Goal: Task Accomplishment & Management: Manage account settings

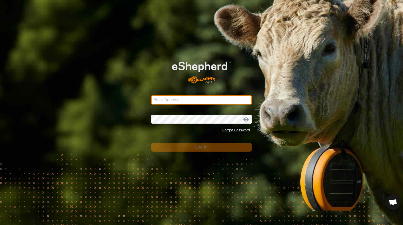
type input "Hudsonagservice@gmail.com"
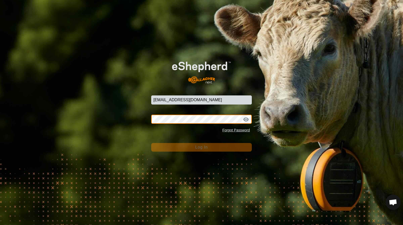
click at [201, 147] on button "Log In" at bounding box center [201, 147] width 101 height 9
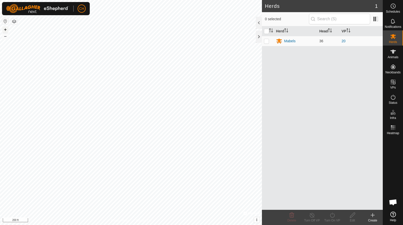
click at [7, 31] on button "+" at bounding box center [5, 30] width 6 height 6
click at [6, 32] on button "+" at bounding box center [5, 30] width 6 height 6
click at [6, 37] on button "–" at bounding box center [5, 36] width 6 height 6
click at [397, 100] on div "Status" at bounding box center [393, 98] width 20 height 15
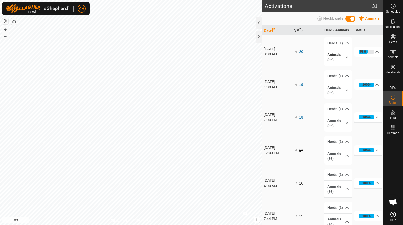
click at [341, 59] on p-accordion-header "Animals (36)" at bounding box center [338, 57] width 28 height 17
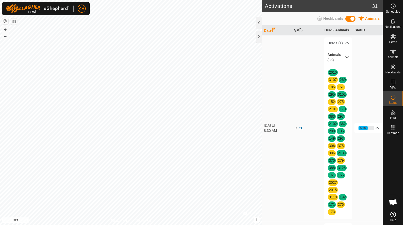
click at [341, 59] on p-accordion-header "Animals (36)" at bounding box center [338, 57] width 28 height 17
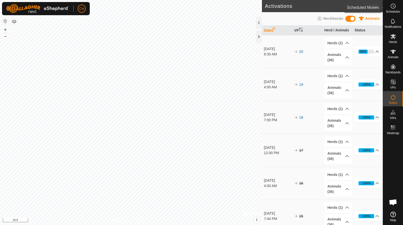
click at [391, 8] on circle at bounding box center [392, 6] width 5 height 5
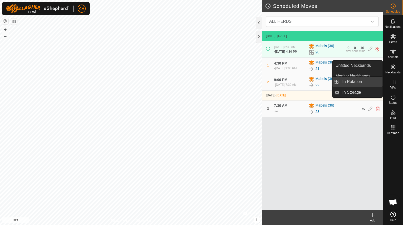
click at [363, 85] on link "In Rotation" at bounding box center [360, 82] width 43 height 10
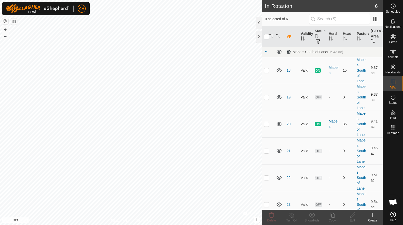
click at [289, 99] on td "19" at bounding box center [291, 97] width 14 height 27
click at [289, 96] on link "19" at bounding box center [288, 97] width 4 height 4
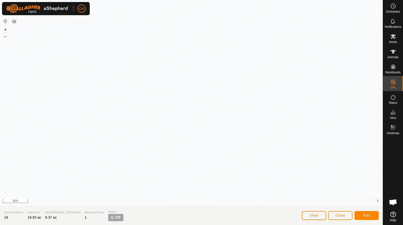
click at [343, 214] on span "Close" at bounding box center [340, 215] width 10 height 4
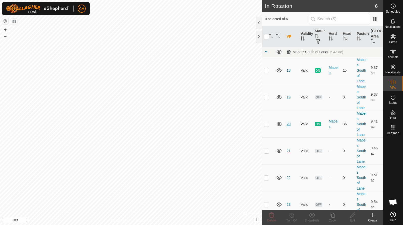
click at [288, 123] on link "20" at bounding box center [288, 124] width 4 height 4
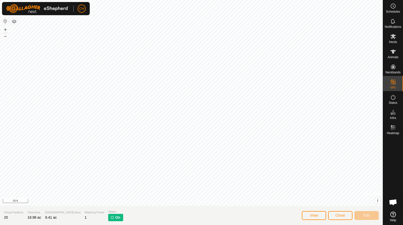
click at [342, 215] on span "Close" at bounding box center [340, 215] width 10 height 4
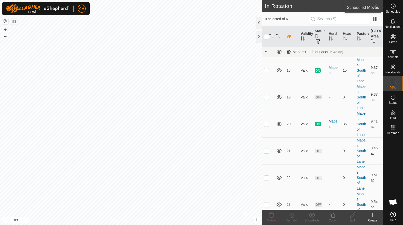
click at [392, 10] on span "Schedules" at bounding box center [392, 11] width 14 height 3
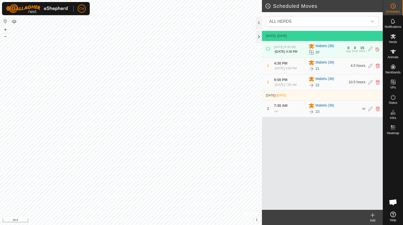
click at [344, 72] on div "21" at bounding box center [327, 69] width 39 height 6
click at [378, 68] on icon at bounding box center [377, 65] width 4 height 5
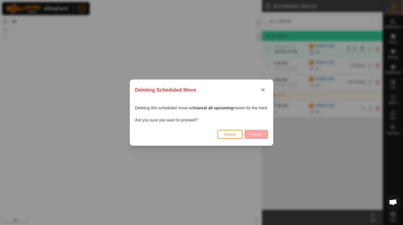
click at [258, 136] on button "Delete" at bounding box center [255, 134] width 23 height 9
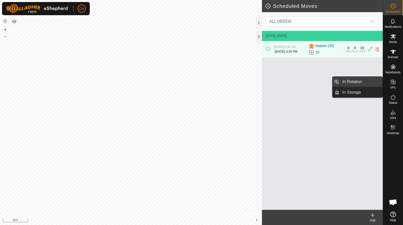
click at [359, 85] on link "In Rotation" at bounding box center [360, 82] width 43 height 10
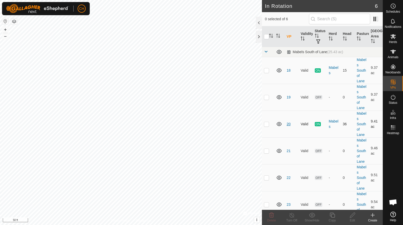
click at [288, 124] on link "20" at bounding box center [288, 124] width 4 height 4
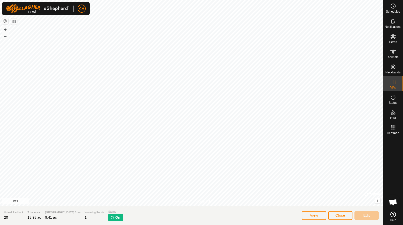
click at [340, 216] on span "Close" at bounding box center [340, 215] width 10 height 4
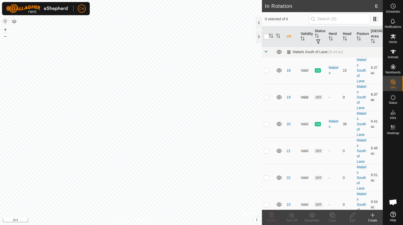
click at [265, 97] on p-checkbox at bounding box center [266, 97] width 5 height 4
click at [270, 216] on icon at bounding box center [271, 214] width 5 height 5
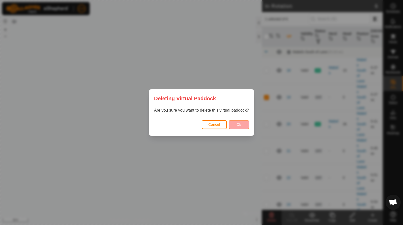
click at [243, 123] on button "Ok" at bounding box center [239, 124] width 20 height 9
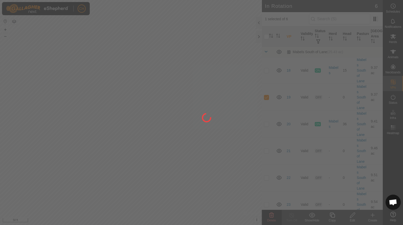
checkbox input "false"
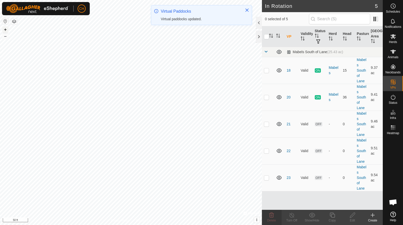
click at [3, 30] on button "+" at bounding box center [5, 30] width 6 height 6
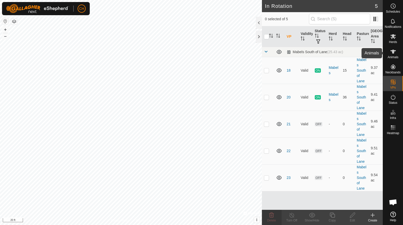
click at [391, 53] on icon at bounding box center [393, 51] width 6 height 6
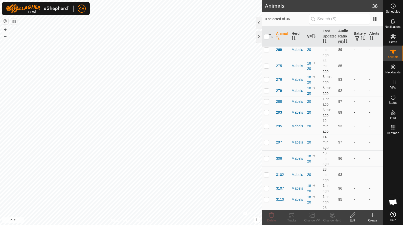
scroll to position [145, 0]
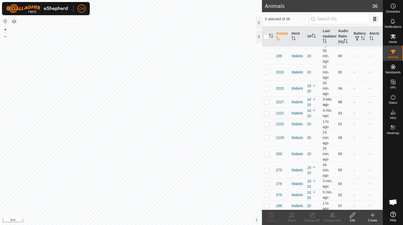
click at [372, 99] on td "-" at bounding box center [374, 101] width 15 height 11
click at [393, 98] on icon at bounding box center [393, 97] width 6 height 6
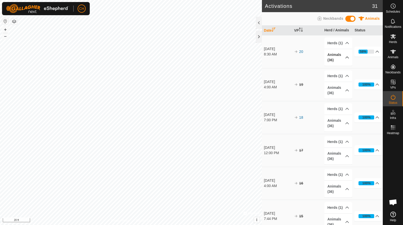
click at [343, 58] on p-accordion-header "Animals (36)" at bounding box center [338, 57] width 28 height 17
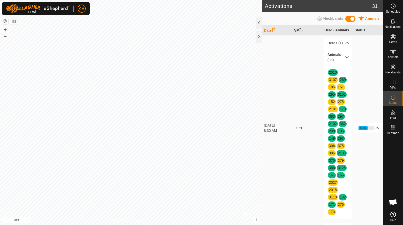
click at [343, 58] on p-accordion-header "Animals (36)" at bounding box center [338, 57] width 28 height 17
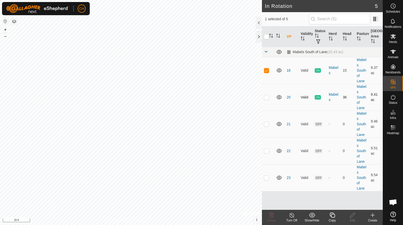
click at [265, 98] on p-checkbox at bounding box center [266, 97] width 5 height 4
checkbox input "true"
click at [392, 40] on es-mob-svg-icon at bounding box center [392, 36] width 9 height 8
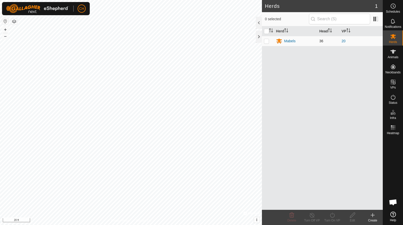
click at [266, 42] on p-checkbox at bounding box center [266, 41] width 5 height 4
checkbox input "true"
click at [287, 41] on div "Mabels" at bounding box center [289, 40] width 11 height 5
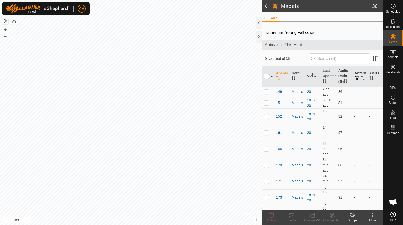
scroll to position [3, 0]
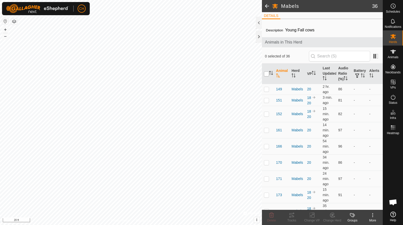
click at [266, 72] on input "checkbox" at bounding box center [266, 73] width 5 height 5
checkbox input "true"
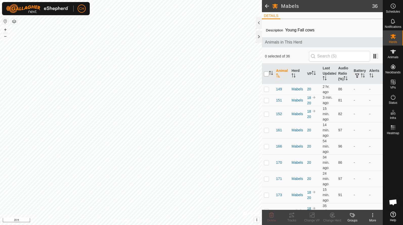
checkbox input "true"
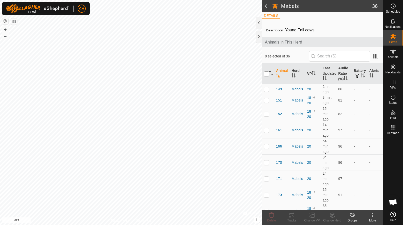
checkbox input "true"
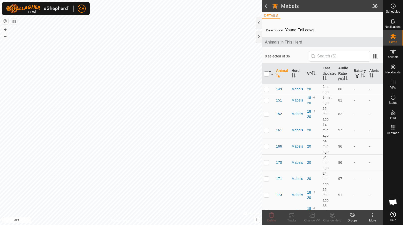
checkbox input "true"
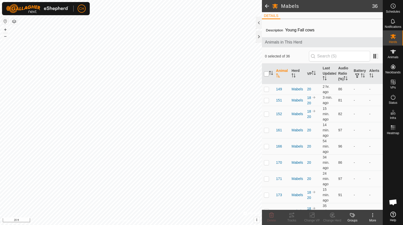
checkbox input "true"
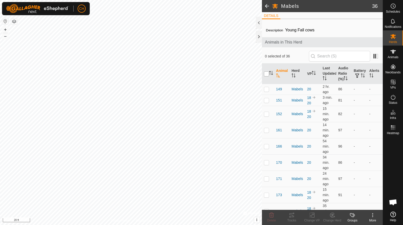
checkbox input "true"
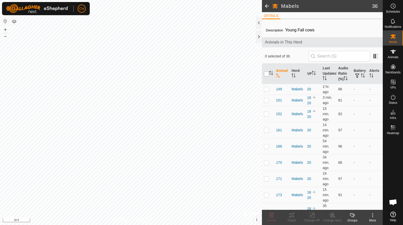
checkbox input "true"
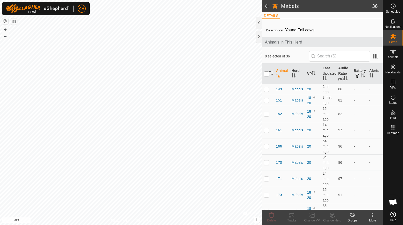
checkbox input "true"
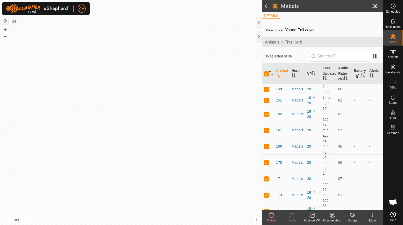
click at [313, 215] on icon at bounding box center [312, 215] width 6 height 6
click at [318, 193] on link "Choose VP..." at bounding box center [327, 193] width 50 height 10
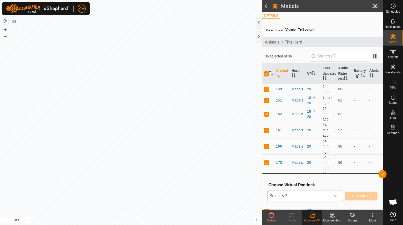
click at [327, 197] on span "Select VP" at bounding box center [298, 195] width 63 height 10
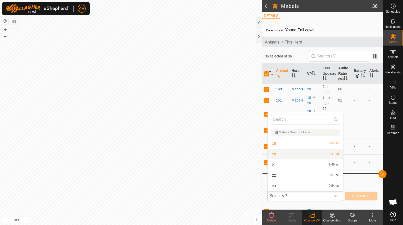
click at [294, 153] on li "20 9.41 ac" at bounding box center [304, 154] width 75 height 10
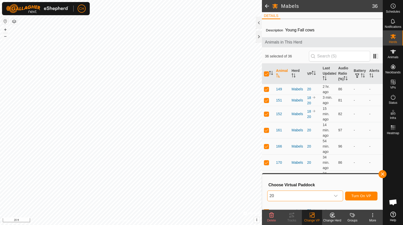
click at [357, 194] on span "Turn On VP" at bounding box center [361, 195] width 20 height 4
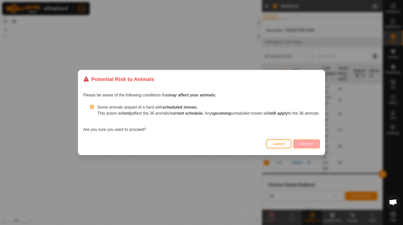
click at [308, 145] on button "Turn On" at bounding box center [306, 143] width 26 height 9
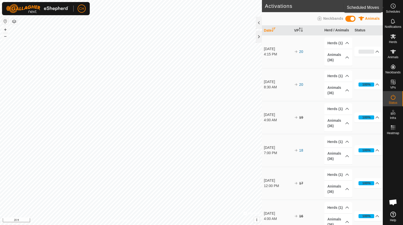
click at [393, 7] on icon at bounding box center [393, 6] width 6 height 6
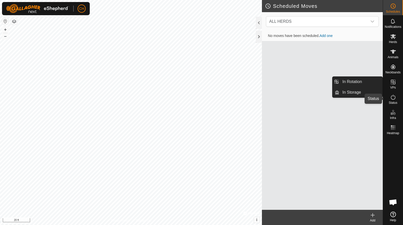
click at [395, 94] on icon at bounding box center [393, 97] width 6 height 6
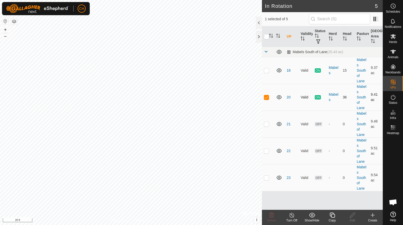
click at [376, 99] on td "9.41 ac" at bounding box center [375, 97] width 14 height 27
click at [395, 101] on span "Status" at bounding box center [392, 102] width 9 height 3
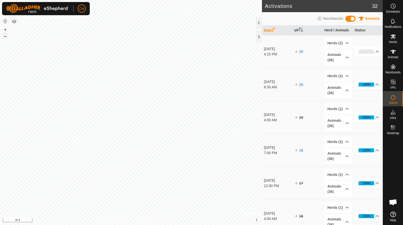
click at [6, 35] on button "–" at bounding box center [5, 36] width 6 height 6
